Goal: Information Seeking & Learning: Find specific fact

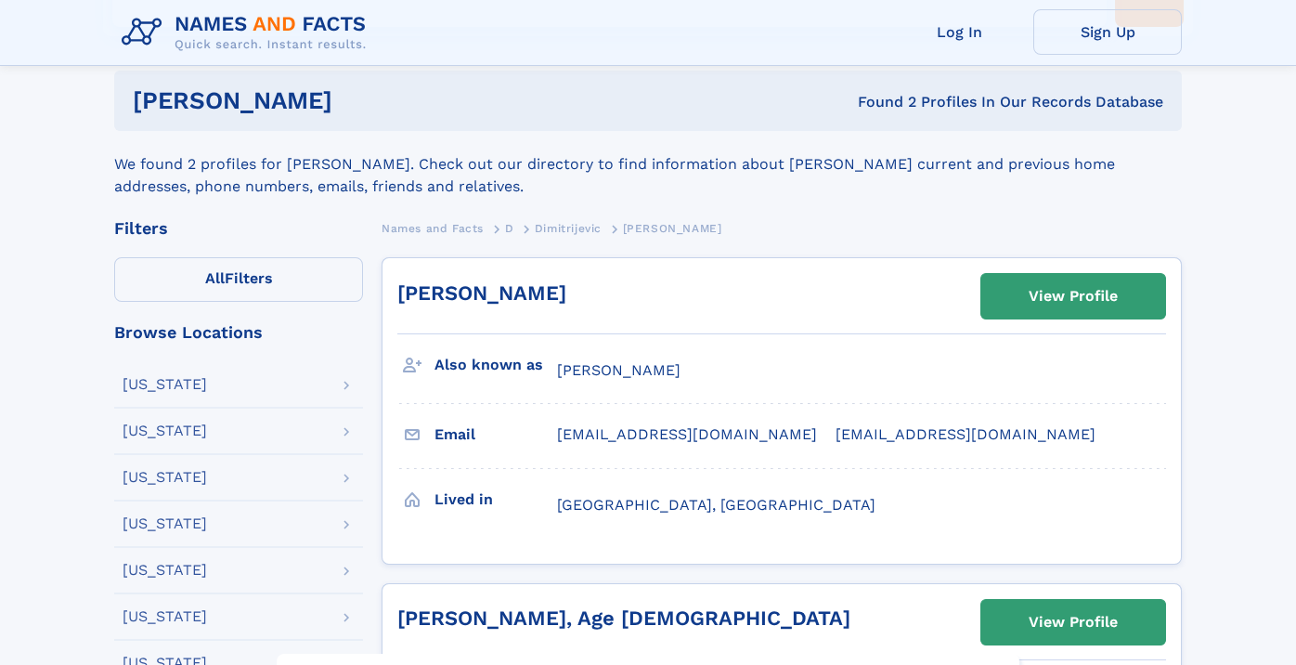
scroll to position [216, 0]
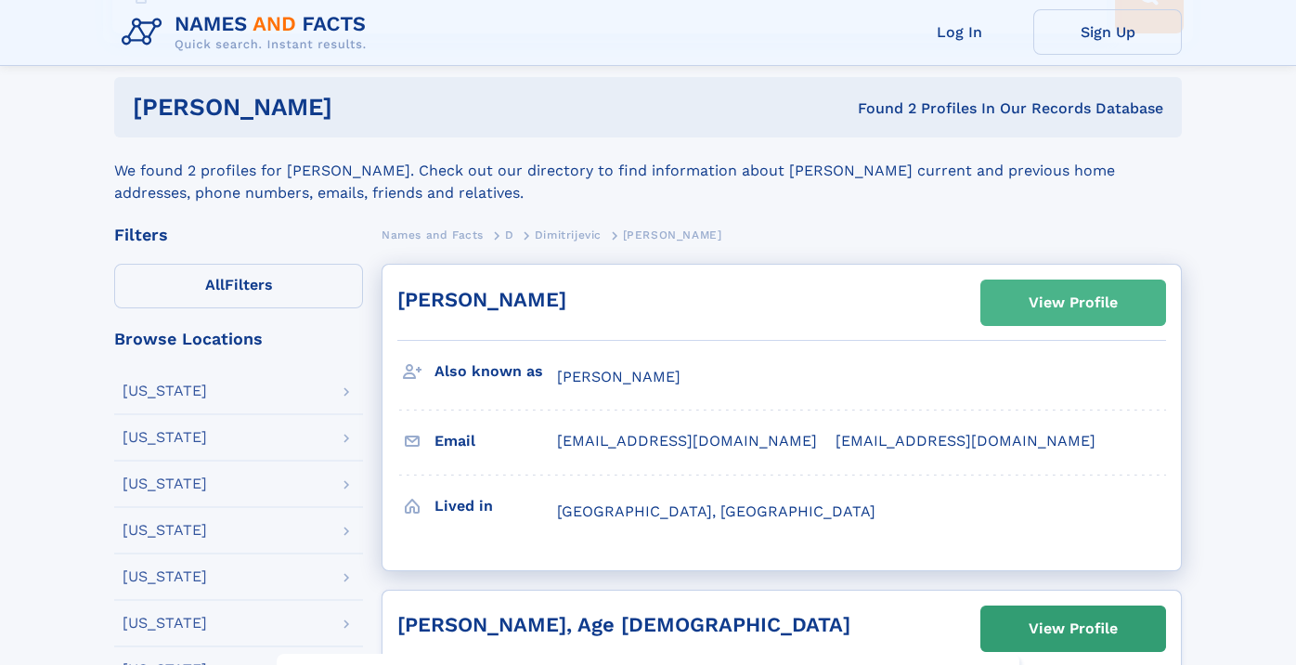
click at [1057, 302] on div "View Profile" at bounding box center [1073, 302] width 89 height 43
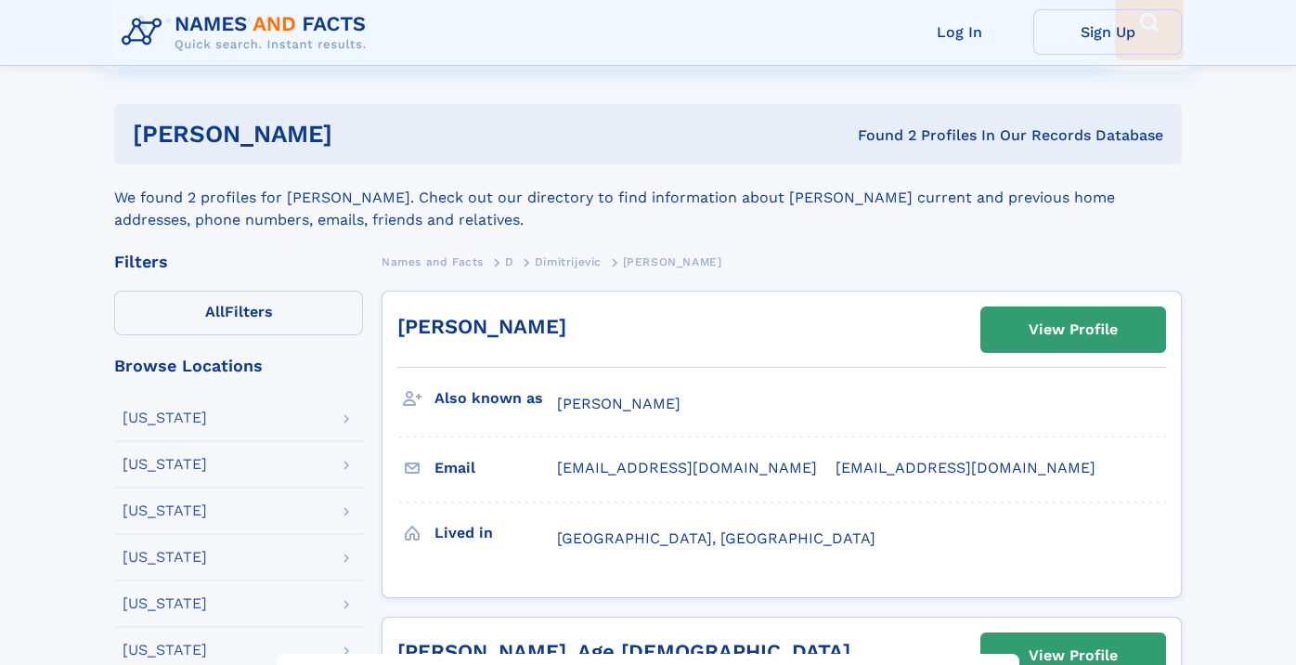
scroll to position [175, 0]
